Goal: Complete application form: Complete application form

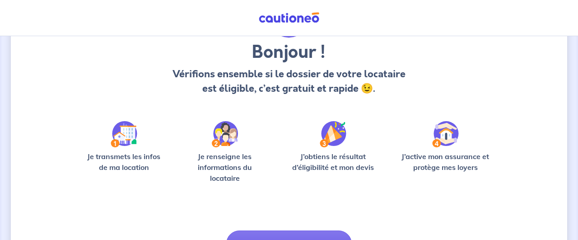
scroll to position [123, 0]
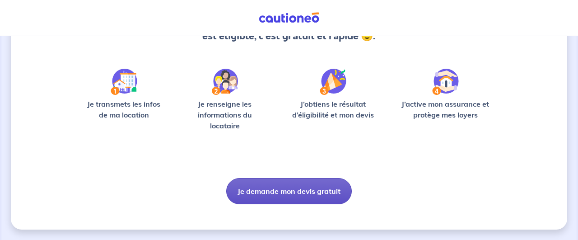
click at [264, 189] on button "Je demande mon devis gratuit" at bounding box center [289, 191] width 126 height 26
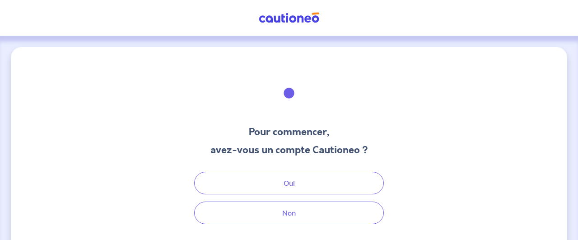
scroll to position [19, 0]
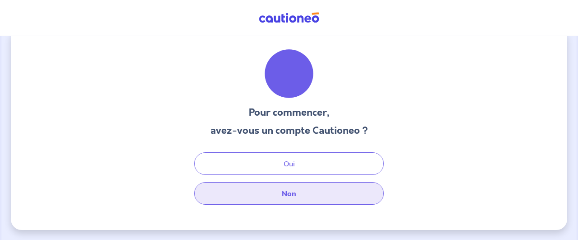
click at [279, 195] on button "Non" at bounding box center [289, 193] width 190 height 23
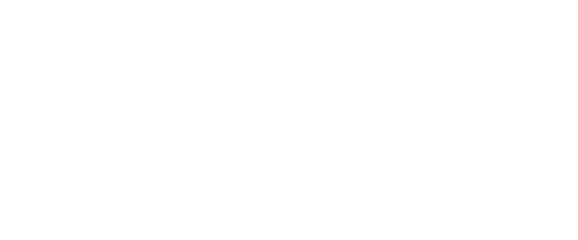
select select "FR"
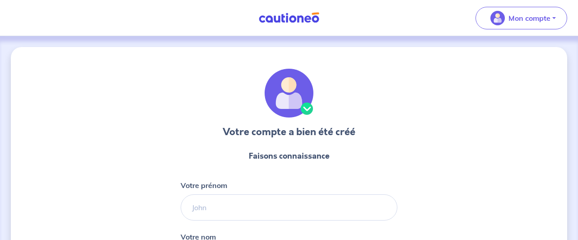
scroll to position [58, 0]
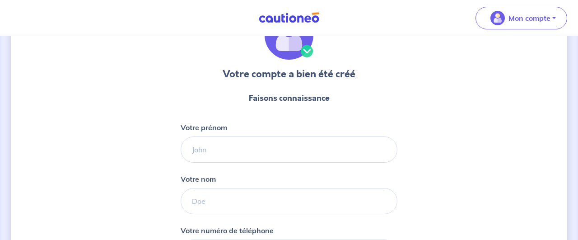
click at [261, 164] on form "Faisons connaissance Votre prénom Votre nom Votre numéro de téléphone Internati…" at bounding box center [289, 208] width 217 height 247
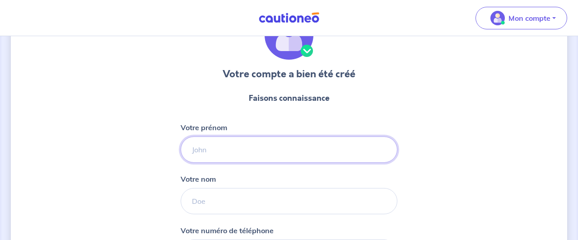
click at [261, 158] on input "Votre prénom" at bounding box center [289, 149] width 217 height 26
type input "[PERSON_NAME]"
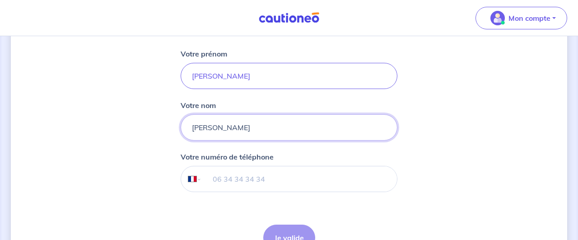
scroll to position [136, 0]
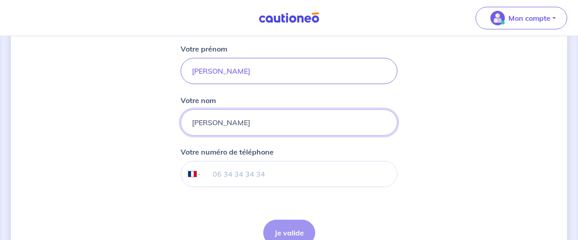
type input "[PERSON_NAME]"
click at [241, 168] on input "tel" at bounding box center [299, 173] width 195 height 25
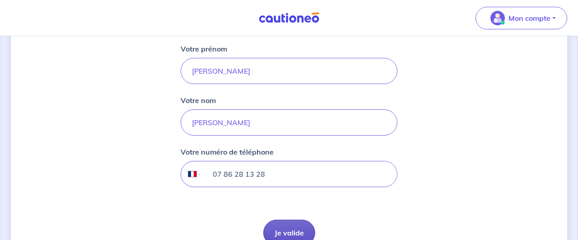
type input "07 86 28 13 28"
click at [278, 232] on button "Je valide" at bounding box center [289, 232] width 52 height 26
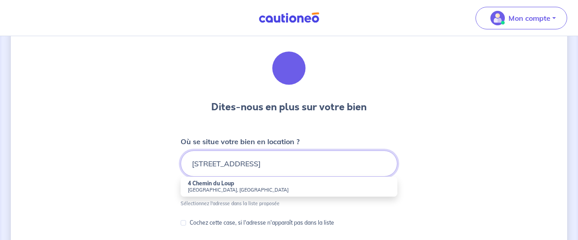
scroll to position [25, 0]
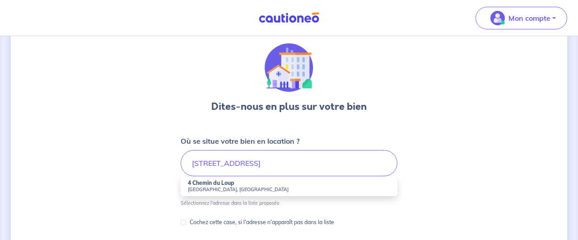
click at [218, 186] on small "[GEOGRAPHIC_DATA], [GEOGRAPHIC_DATA]" at bounding box center [289, 189] width 202 height 6
type input "[STREET_ADDRESS]"
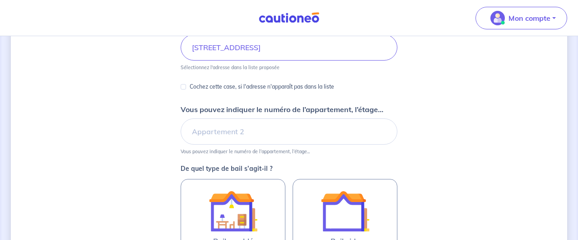
scroll to position [141, 0]
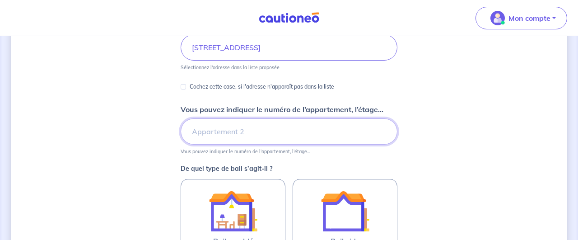
click at [268, 125] on input "Vous pouvez indiquer le numéro de l’appartement, l’étage..." at bounding box center [289, 131] width 217 height 26
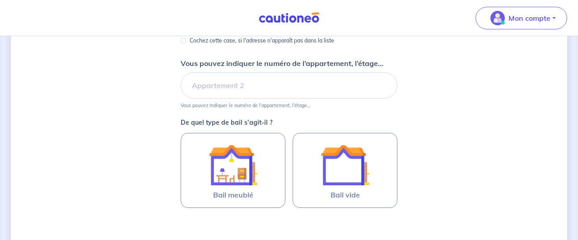
scroll to position [187, 0]
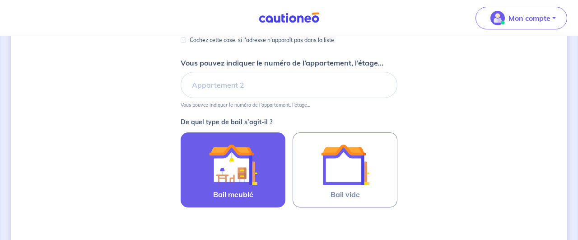
click at [246, 173] on img at bounding box center [233, 164] width 49 height 49
click at [0, 0] on input "Bail meublé" at bounding box center [0, 0] width 0 height 0
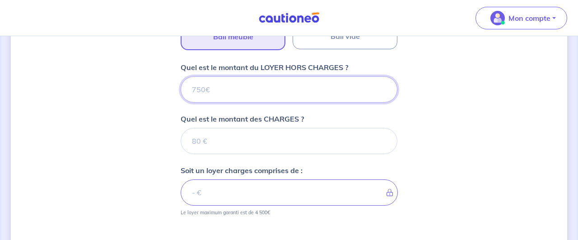
scroll to position [346, 0]
click at [232, 94] on input "Quel est le montant du LOYER HORS CHARGES ?" at bounding box center [289, 89] width 217 height 26
type input "10"
type input "1030"
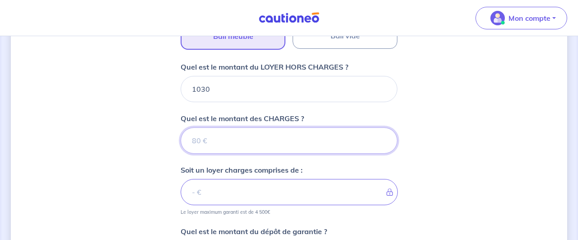
click at [213, 141] on input "Quel est le montant des CHARGES ?" at bounding box center [289, 140] width 217 height 26
type input "50"
type input "1080"
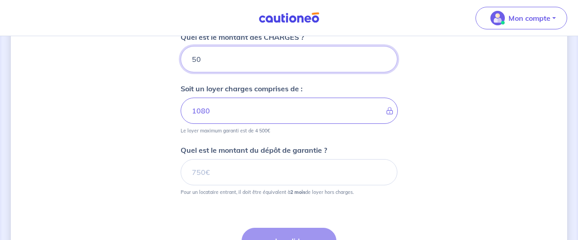
scroll to position [427, 0]
type input "50"
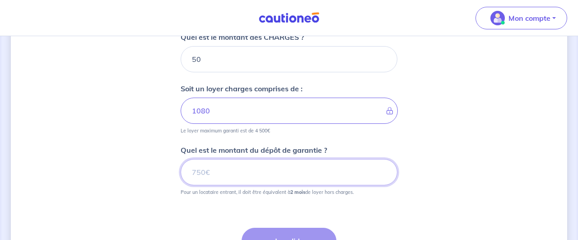
click at [227, 176] on input "Quel est le montant du dépôt de garantie ?" at bounding box center [289, 172] width 217 height 26
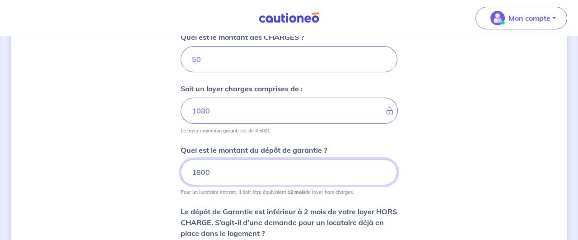
type input "1800"
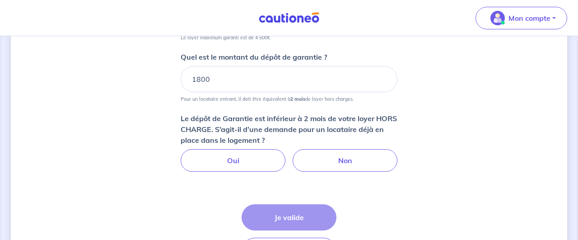
scroll to position [521, 0]
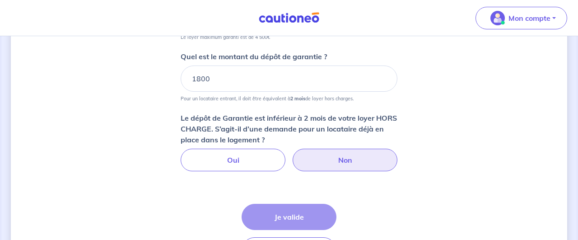
click at [343, 158] on label "Non" at bounding box center [345, 160] width 105 height 23
click at [292, 154] on input "Non" at bounding box center [289, 152] width 6 height 6
radio input "true"
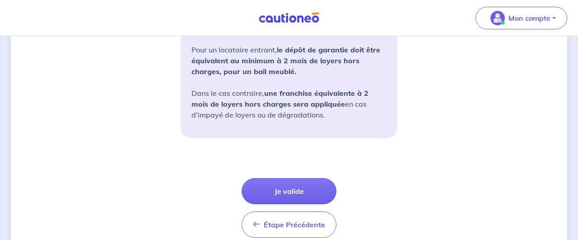
scroll to position [717, 0]
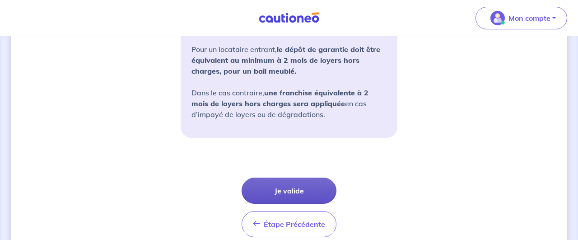
click at [322, 191] on button "Je valide" at bounding box center [289, 190] width 95 height 26
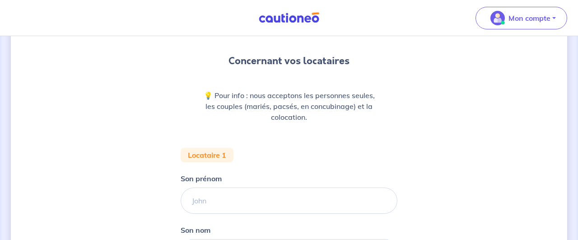
scroll to position [73, 0]
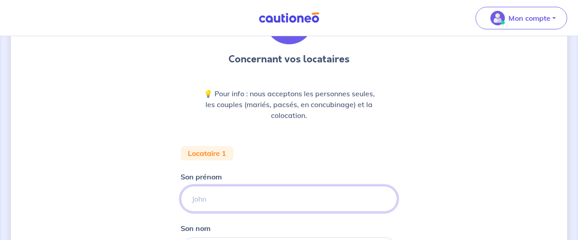
click at [246, 191] on input "Son prénom" at bounding box center [289, 199] width 217 height 26
type input "[PERSON_NAME]"
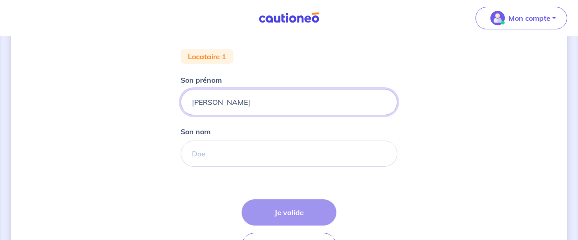
scroll to position [172, 0]
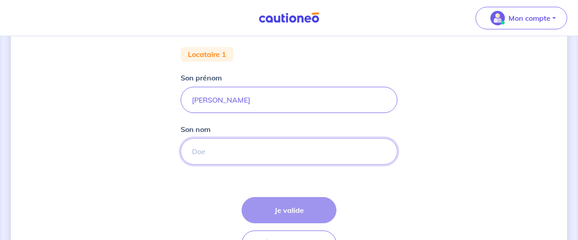
click at [242, 154] on input "Son nom" at bounding box center [289, 151] width 217 height 26
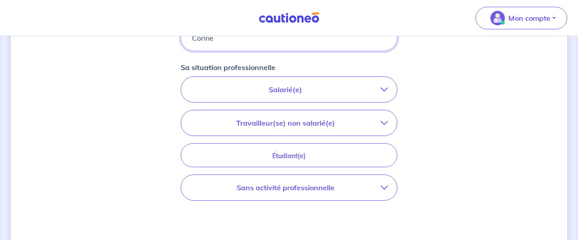
scroll to position [286, 0]
type input "Corine"
click at [331, 93] on p "Salarié(e)" at bounding box center [285, 88] width 191 height 11
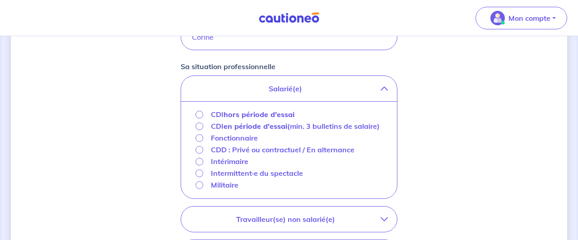
click at [275, 114] on strong "hors période d'essai" at bounding box center [259, 114] width 71 height 9
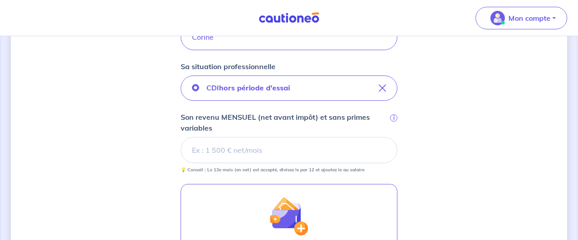
click at [271, 150] on input "Son revenu MENSUEL (net avant impôt) et sans primes variables i" at bounding box center [289, 150] width 217 height 26
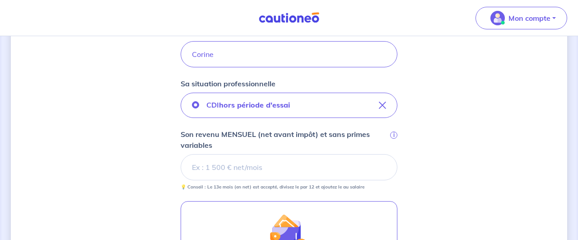
scroll to position [268, 0]
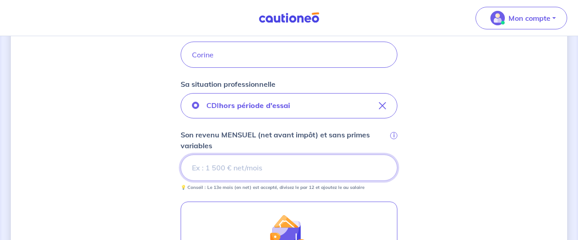
click at [297, 167] on input "Son revenu MENSUEL (net avant impôt) et sans primes variables i" at bounding box center [289, 167] width 217 height 26
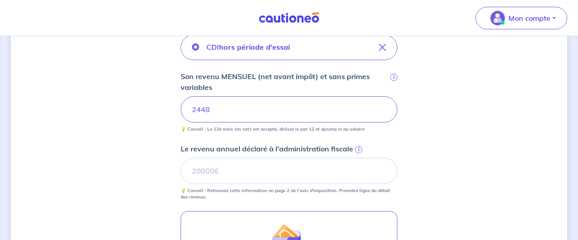
scroll to position [329, 0]
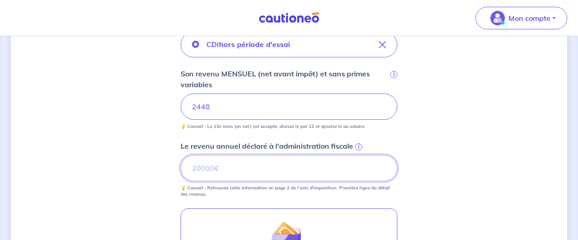
click at [305, 174] on input "Le revenu annuel déclaré à l'administration fiscale i" at bounding box center [289, 168] width 217 height 26
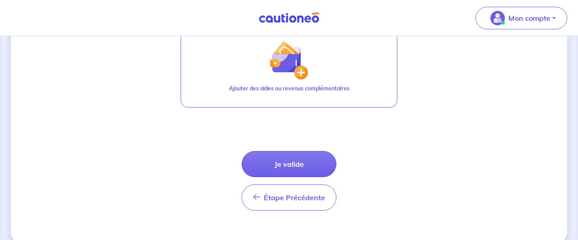
scroll to position [513, 0]
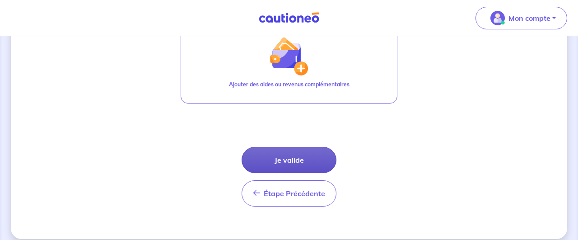
type input "29571"
click at [332, 155] on button "Je valide" at bounding box center [289, 160] width 95 height 26
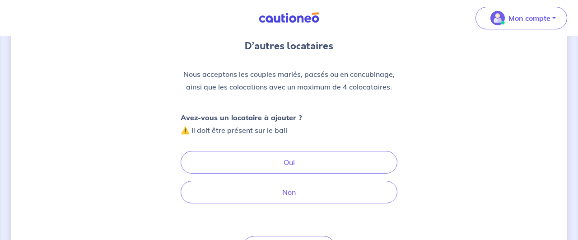
scroll to position [87, 0]
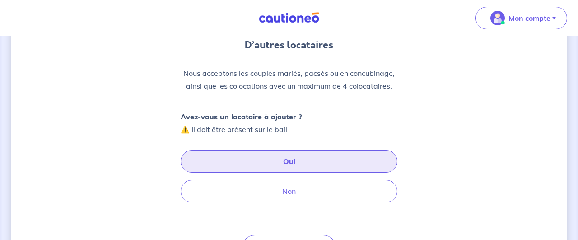
click at [295, 166] on button "Oui" at bounding box center [289, 161] width 217 height 23
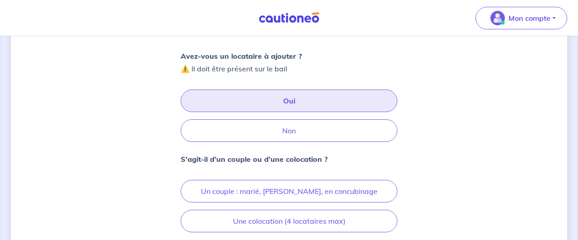
scroll to position [154, 0]
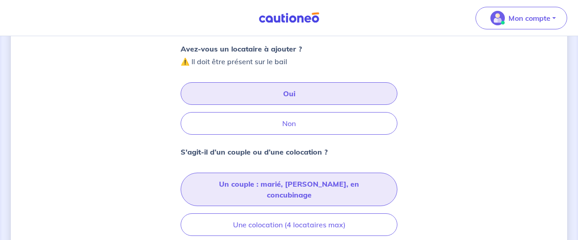
click at [300, 186] on button "Un couple : marié, [PERSON_NAME], en concubinage" at bounding box center [289, 188] width 217 height 33
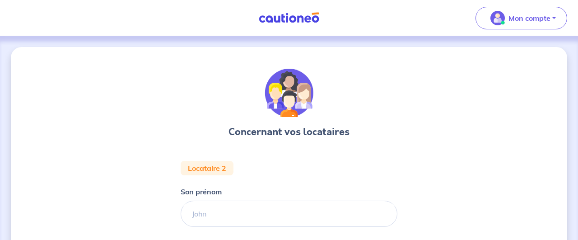
scroll to position [75, 0]
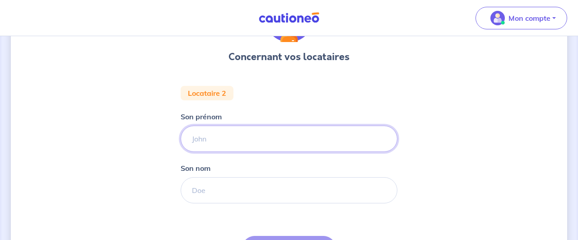
click at [310, 140] on input "Son prénom" at bounding box center [289, 139] width 217 height 26
type input "T"
type input "[PERSON_NAME]"
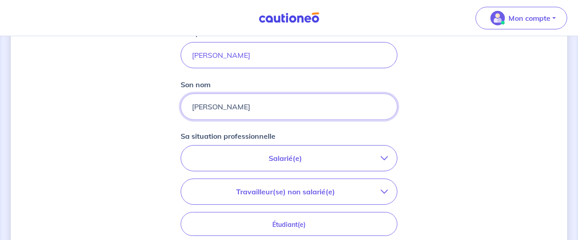
scroll to position [159, 0]
type input "[PERSON_NAME]"
click at [284, 154] on p "Salarié(e)" at bounding box center [285, 157] width 191 height 11
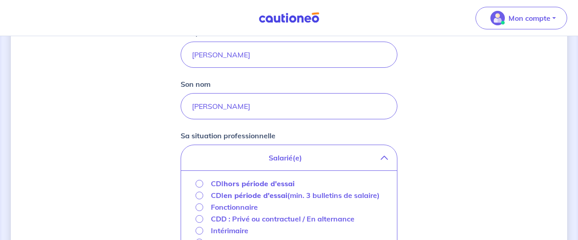
click at [271, 185] on strong "hors période d'essai" at bounding box center [259, 183] width 71 height 9
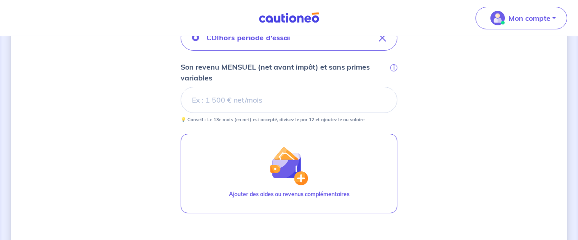
scroll to position [279, 0]
click at [277, 103] on input "Son revenu MENSUEL (net avant impôt) et sans primes variables i" at bounding box center [289, 99] width 217 height 26
click at [278, 103] on input "Son revenu MENSUEL (net avant impôt) et sans primes variables i" at bounding box center [289, 99] width 217 height 26
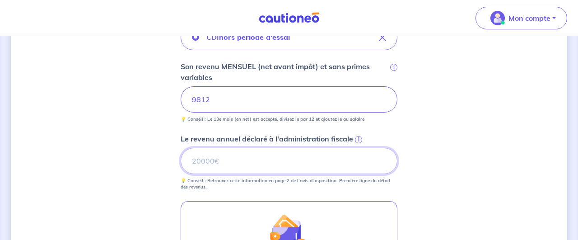
click at [285, 158] on input "Le revenu annuel déclaré à l'administration fiscale i" at bounding box center [289, 161] width 217 height 26
click at [320, 151] on input "Le revenu annuel déclaré à l'administration fiscale i" at bounding box center [289, 161] width 217 height 26
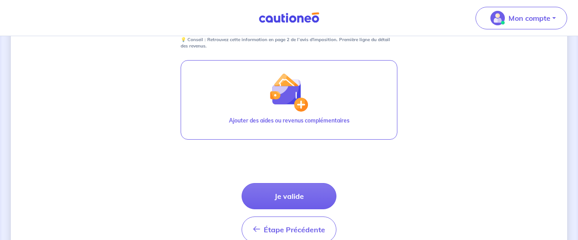
scroll to position [420, 0]
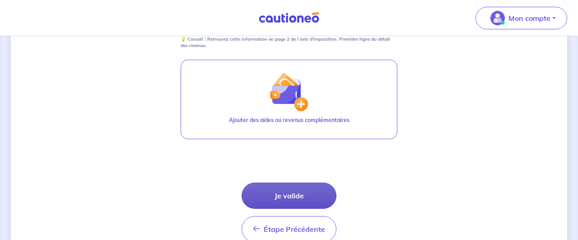
type input "71957"
click at [291, 196] on button "Je valide" at bounding box center [289, 195] width 95 height 26
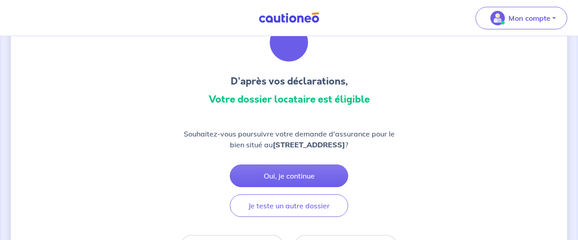
scroll to position [51, 0]
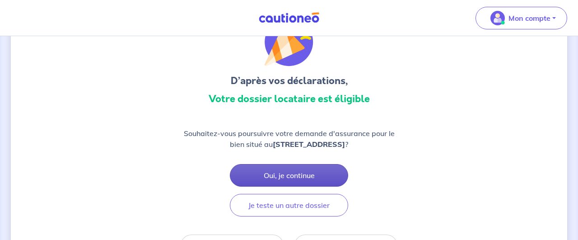
click at [325, 172] on button "Oui, je continue" at bounding box center [289, 175] width 118 height 23
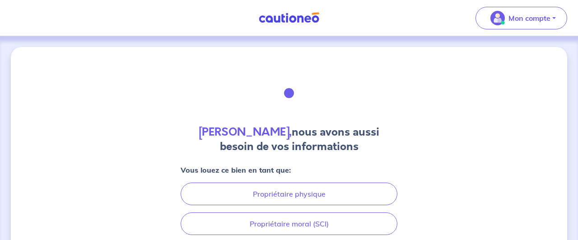
scroll to position [78, 0]
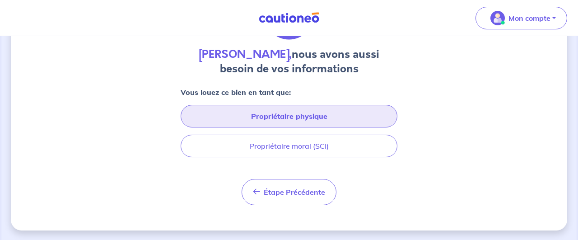
click at [313, 117] on button "Propriétaire physique" at bounding box center [289, 116] width 217 height 23
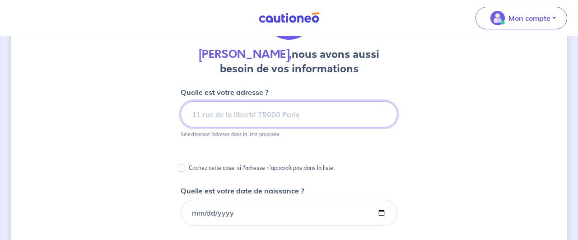
click at [300, 117] on input at bounding box center [289, 114] width 217 height 26
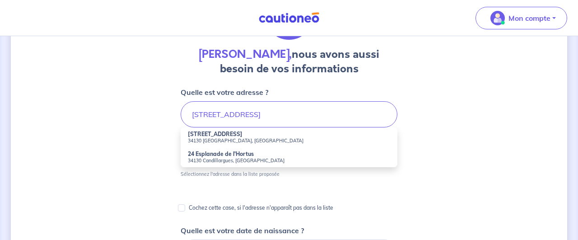
click at [244, 139] on small "34130 [GEOGRAPHIC_DATA], [GEOGRAPHIC_DATA]" at bounding box center [289, 140] width 202 height 6
type input "[STREET_ADDRESS]"
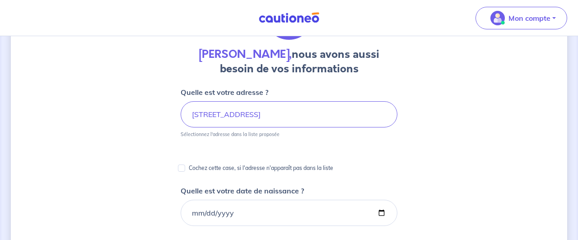
click at [235, 169] on p "Cochez cette case, si l'adresse n'apparaît pas dans la liste" at bounding box center [261, 168] width 145 height 11
click at [185, 169] on input "Cochez cette case, si l'adresse n'apparaît pas dans la liste" at bounding box center [181, 167] width 7 height 7
checkbox input "true"
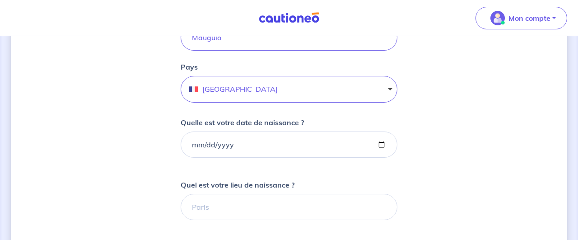
scroll to position [295, 0]
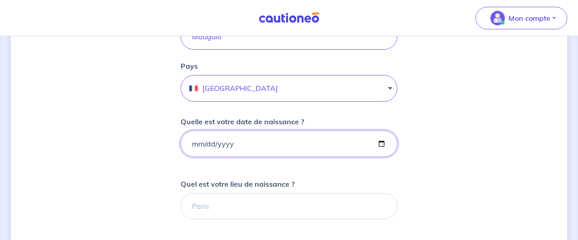
click at [253, 142] on input "Quelle est votre date de naissance ?" at bounding box center [289, 144] width 217 height 26
type input "[DATE]"
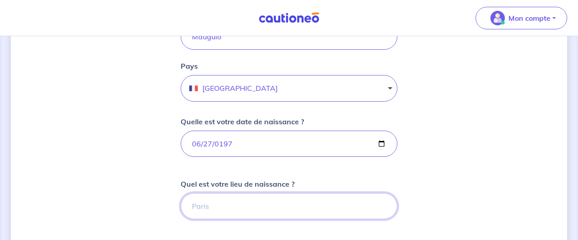
click at [237, 202] on input "Quel est votre lieu de naissance ?" at bounding box center [289, 206] width 217 height 26
type input "[GEOGRAPHIC_DATA]"
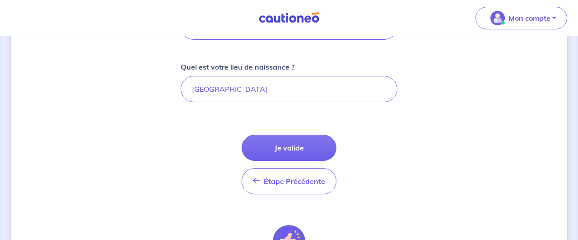
scroll to position [413, 0]
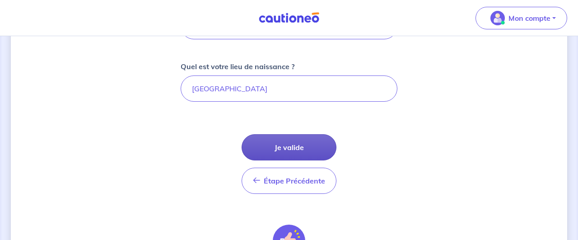
click at [284, 158] on button "Je valide" at bounding box center [289, 147] width 95 height 26
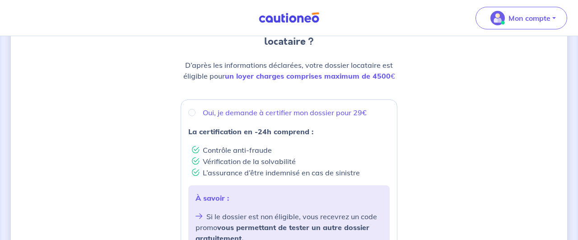
scroll to position [108, 0]
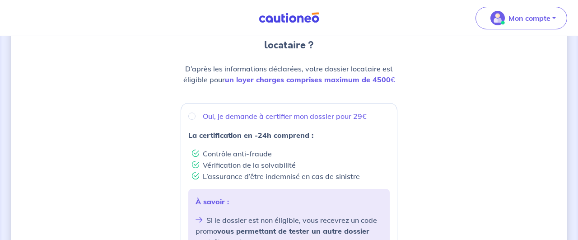
click at [324, 119] on p "Oui, je demande à certifier mon dossier pour 29€" at bounding box center [285, 116] width 164 height 11
click at [196, 119] on input "Oui, je demande à certifier mon dossier pour 29€" at bounding box center [191, 115] width 7 height 7
radio input "true"
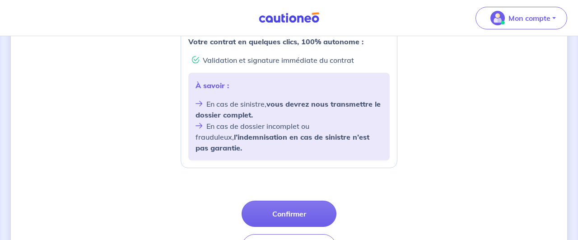
scroll to position [434, 0]
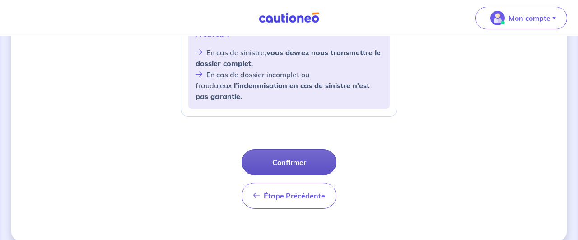
click at [319, 151] on button "Confirmer" at bounding box center [289, 162] width 95 height 26
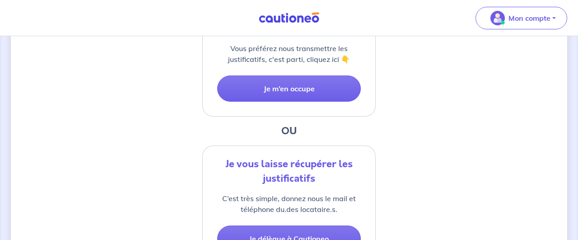
scroll to position [257, 0]
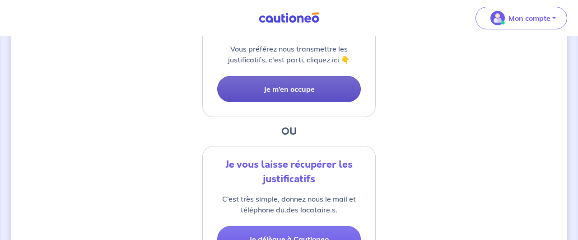
click at [316, 89] on button "Je m’en occupe" at bounding box center [289, 89] width 144 height 26
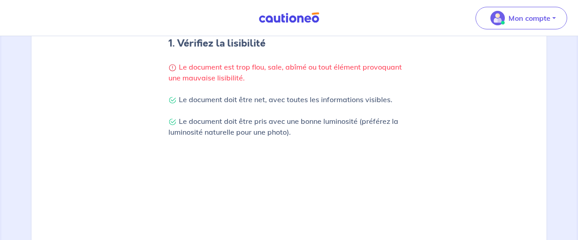
scroll to position [191, 0]
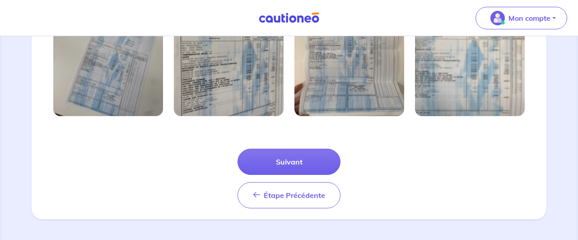
click at [307, 162] on button "Suivant" at bounding box center [289, 162] width 103 height 26
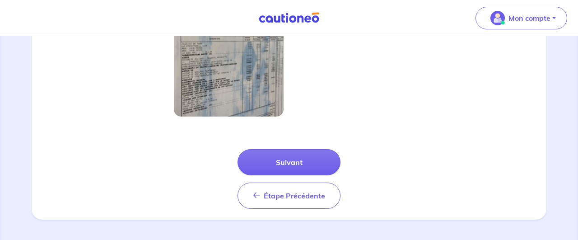
scroll to position [336, 0]
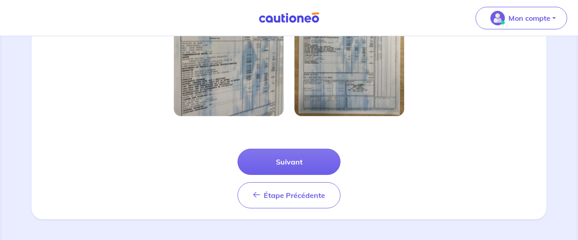
click at [312, 155] on button "Suivant" at bounding box center [289, 162] width 103 height 26
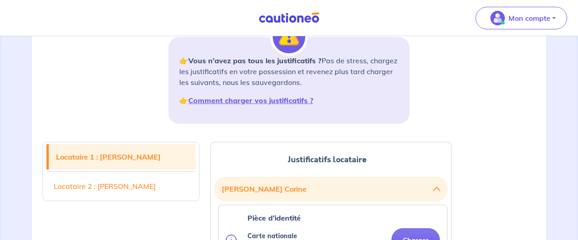
scroll to position [129, 0]
click at [177, 162] on link "Locataire 1 : [PERSON_NAME]" at bounding box center [122, 156] width 147 height 25
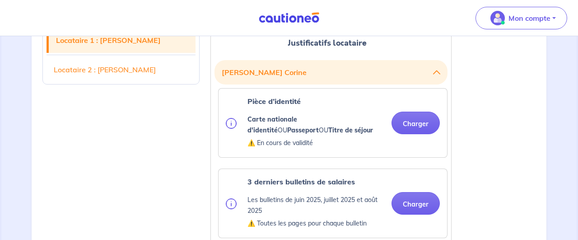
scroll to position [247, 0]
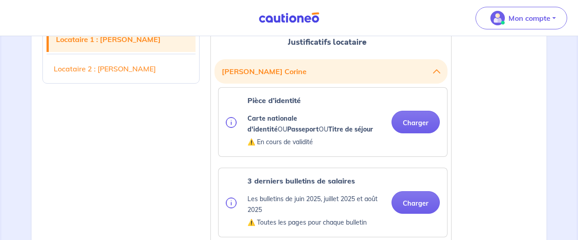
click at [293, 79] on button "[PERSON_NAME]" at bounding box center [331, 71] width 219 height 17
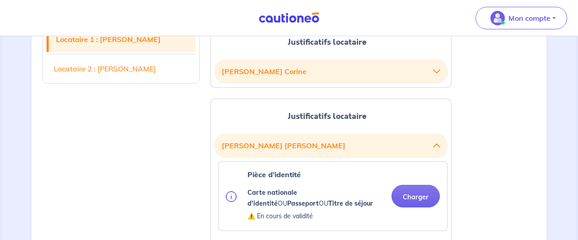
click at [306, 119] on span "Justificatifs locataire" at bounding box center [327, 116] width 79 height 12
click at [338, 75] on button "[PERSON_NAME]" at bounding box center [331, 71] width 219 height 17
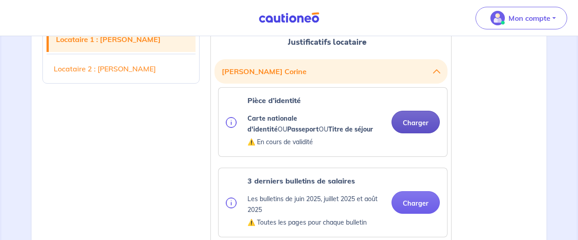
click at [430, 126] on button "Charger" at bounding box center [416, 122] width 48 height 23
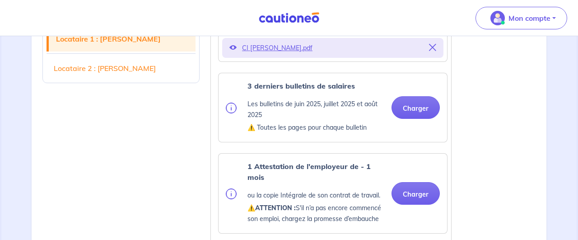
scroll to position [368, 0]
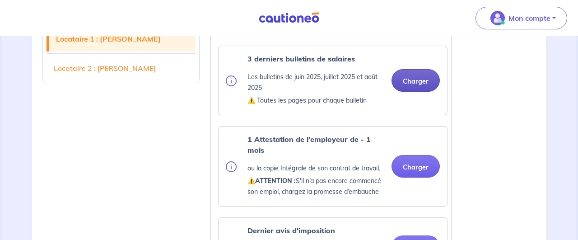
click at [408, 104] on div "3 derniers bulletins de salaires Les bulletins de [DATE], [DATE] et [DATE] ⚠️ T…" at bounding box center [333, 80] width 214 height 54
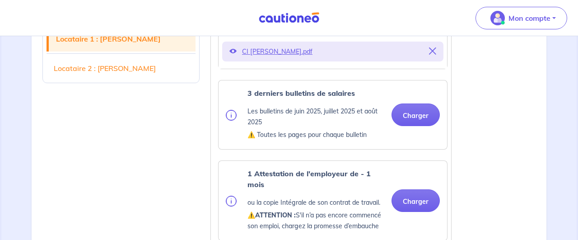
click at [415, 81] on div "3 derniers bulletins de salaires Les bulletins de [DATE], [DATE] et [DATE] ⚠️ T…" at bounding box center [333, 114] width 228 height 69
click at [415, 114] on button "Charger" at bounding box center [416, 114] width 48 height 23
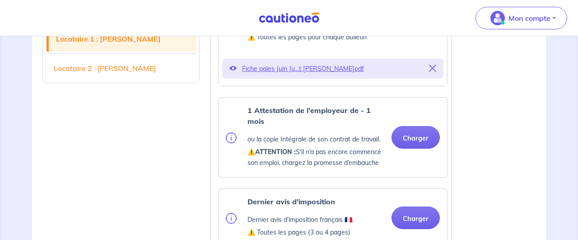
scroll to position [466, 0]
click at [417, 137] on button "Charger" at bounding box center [416, 137] width 48 height 23
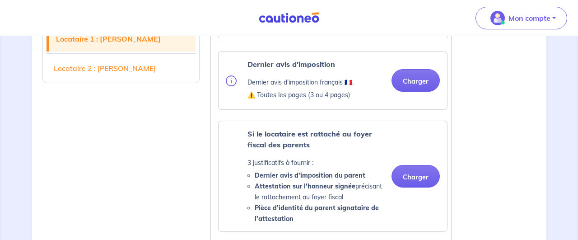
scroll to position [638, 0]
click at [408, 82] on button "Charger" at bounding box center [416, 80] width 48 height 23
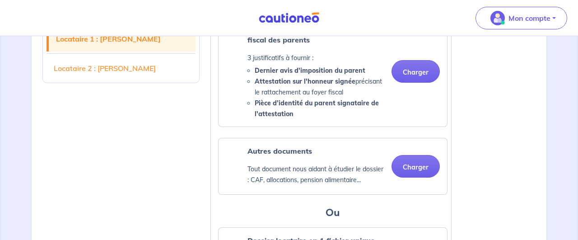
scroll to position [777, 0]
click at [405, 166] on button "Charger" at bounding box center [416, 165] width 48 height 23
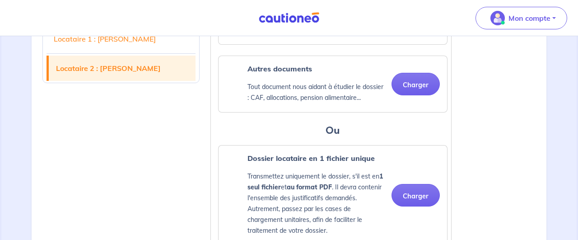
scroll to position [910, 0]
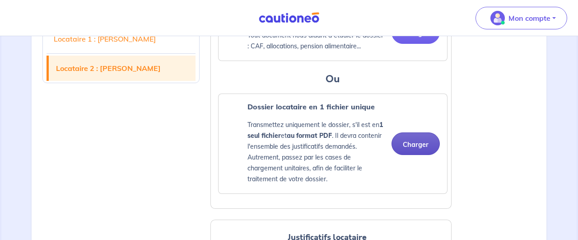
click at [404, 145] on button "Charger" at bounding box center [416, 143] width 48 height 23
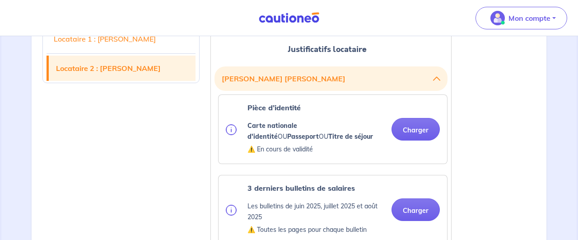
scroll to position [1099, 0]
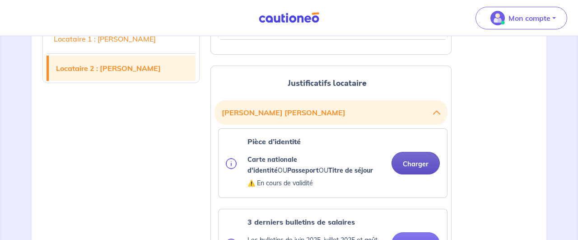
click at [418, 159] on button "Charger" at bounding box center [416, 163] width 48 height 23
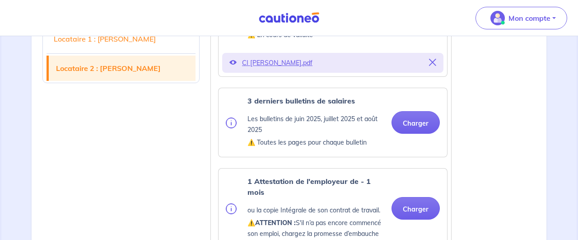
scroll to position [1253, 0]
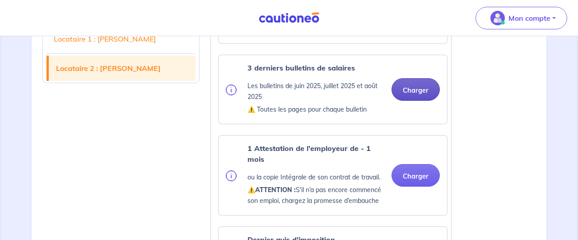
click at [418, 89] on button "Charger" at bounding box center [416, 89] width 48 height 23
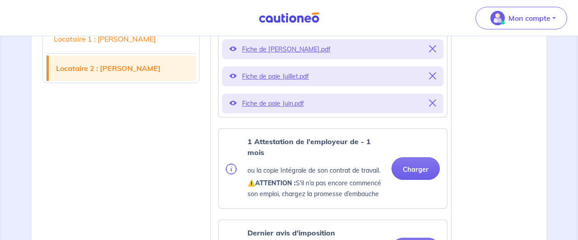
scroll to position [1433, 0]
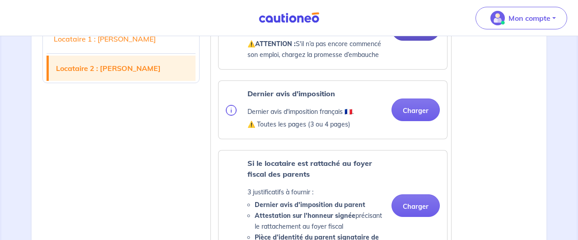
click at [421, 107] on ul "Pièce d’identité Carte nationale d'identité OU Passeport OU Titre de séjour ⚠️ …" at bounding box center [330, 127] width 233 height 667
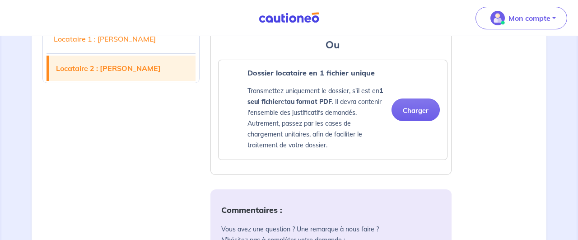
scroll to position [1817, 0]
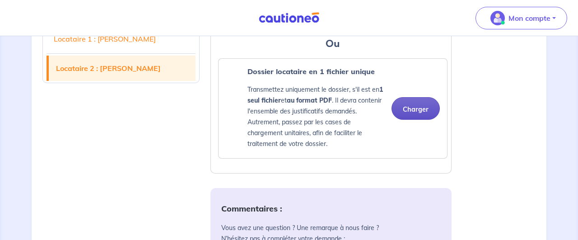
click at [415, 98] on button "Charger" at bounding box center [416, 108] width 48 height 23
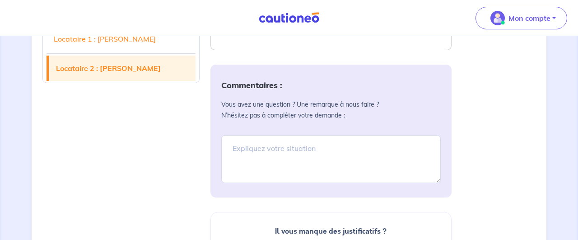
scroll to position [1968, 0]
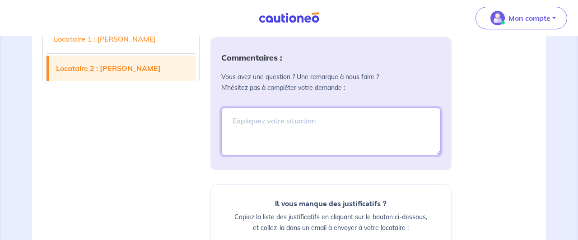
click at [305, 146] on textarea at bounding box center [330, 131] width 219 height 48
click at [321, 130] on textarea at bounding box center [330, 131] width 219 height 48
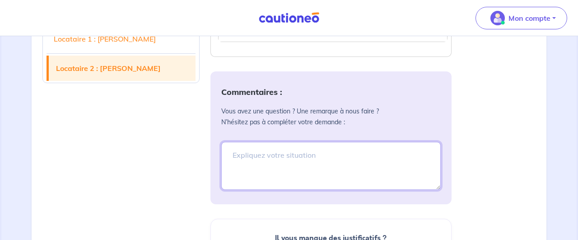
type textarea "L"
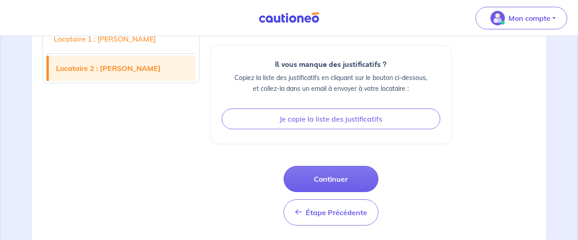
scroll to position [2142, 0]
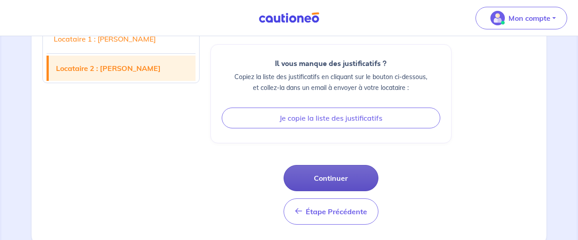
type textarea "Le complément de documents se trouvent dans la fichier scan"
click at [333, 172] on button "Continuer" at bounding box center [331, 178] width 95 height 26
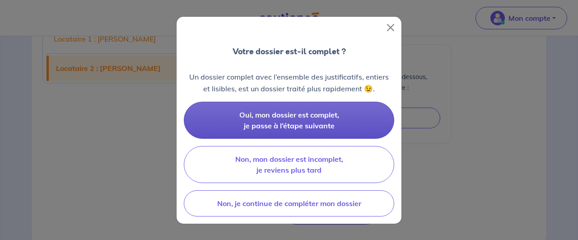
click at [340, 122] on button "Oui, mon dossier est complet, je passe à l’étape suivante" at bounding box center [289, 120] width 210 height 37
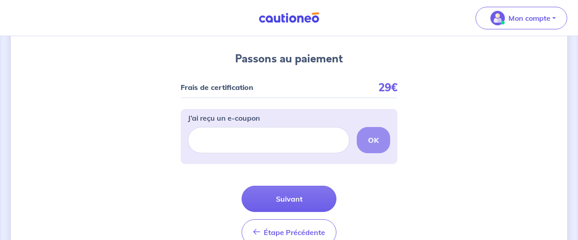
scroll to position [89, 0]
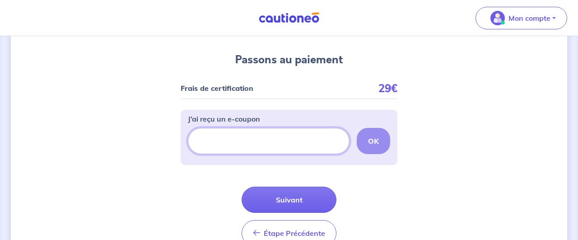
click at [294, 146] on input "J’ai reçu un e-coupon" at bounding box center [269, 141] width 162 height 26
click at [304, 140] on input "J’ai reçu un e-coupon" at bounding box center [269, 141] width 162 height 26
click at [306, 142] on input "J’ai reçu un e-coupon" at bounding box center [269, 141] width 162 height 26
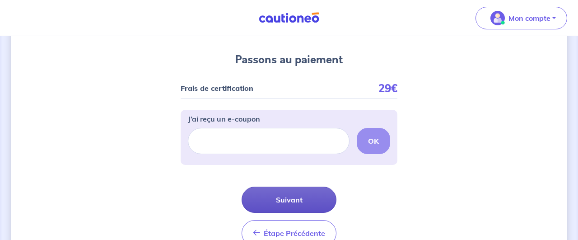
click at [298, 197] on button "Suivant" at bounding box center [289, 199] width 95 height 26
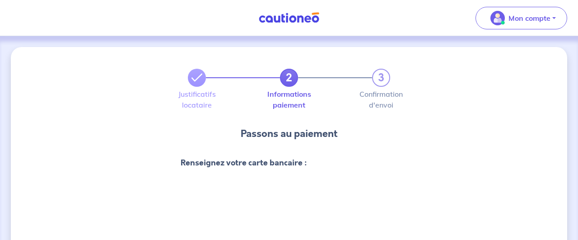
scroll to position [9, 0]
